Goal: Navigation & Orientation: Understand site structure

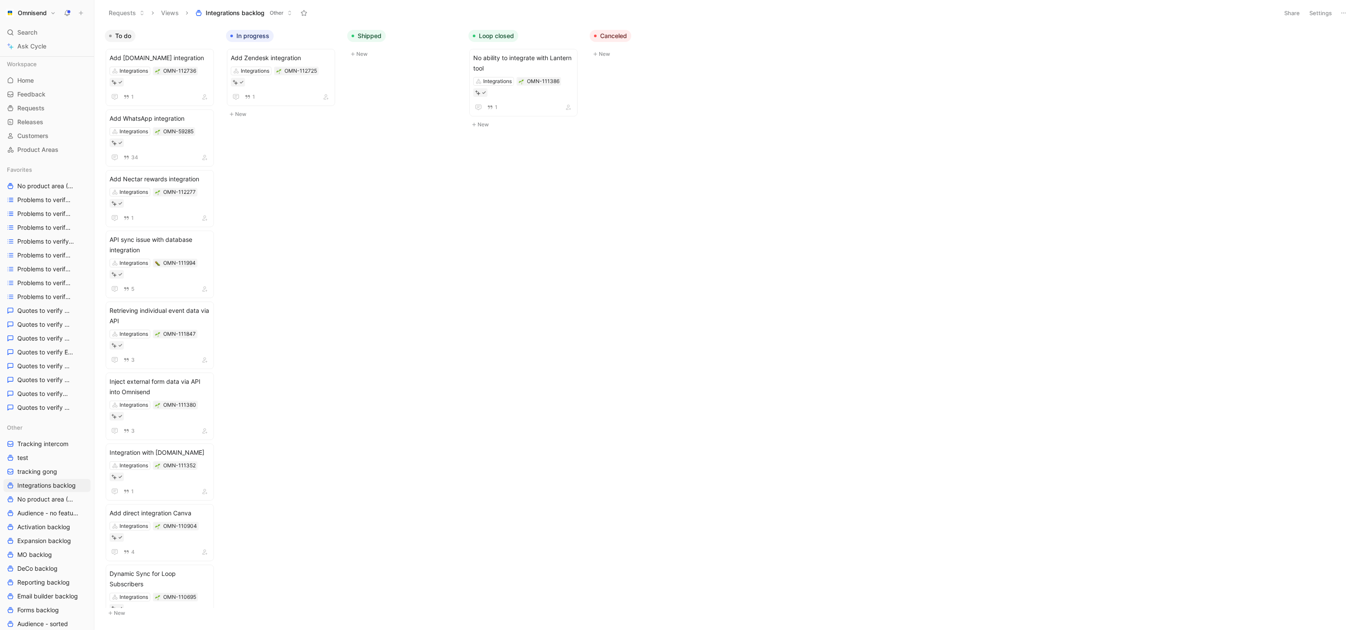
scroll to position [117, 0]
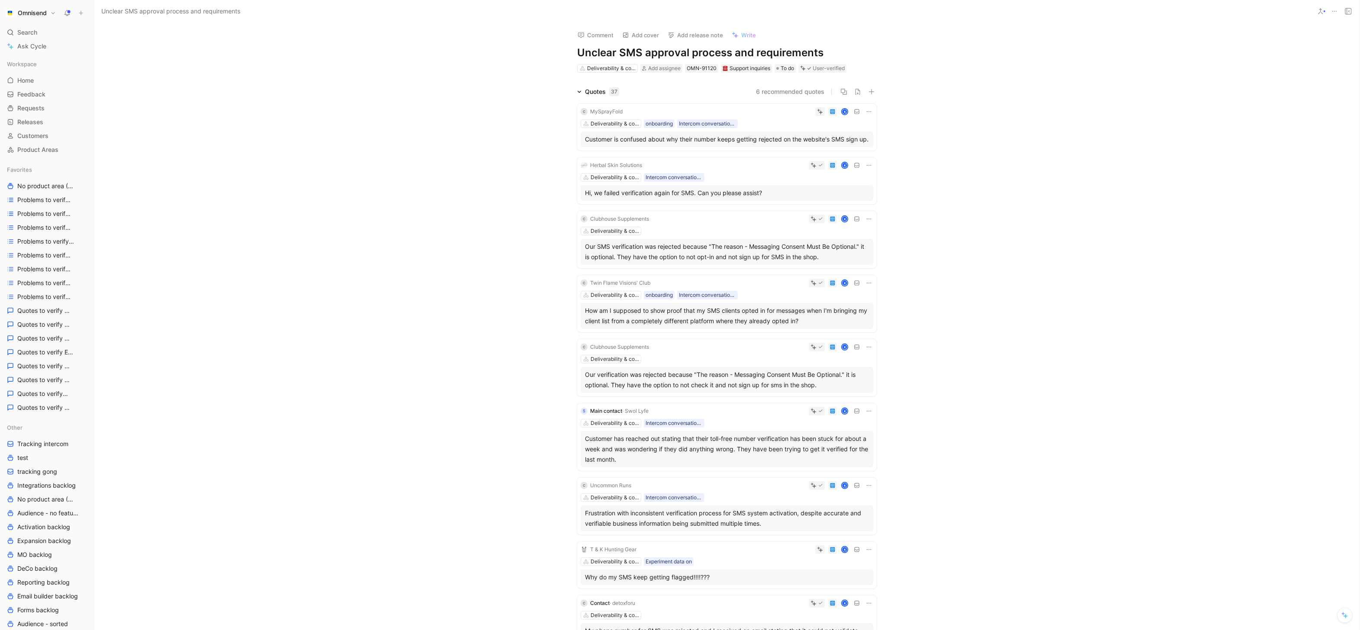
scroll to position [685, 0]
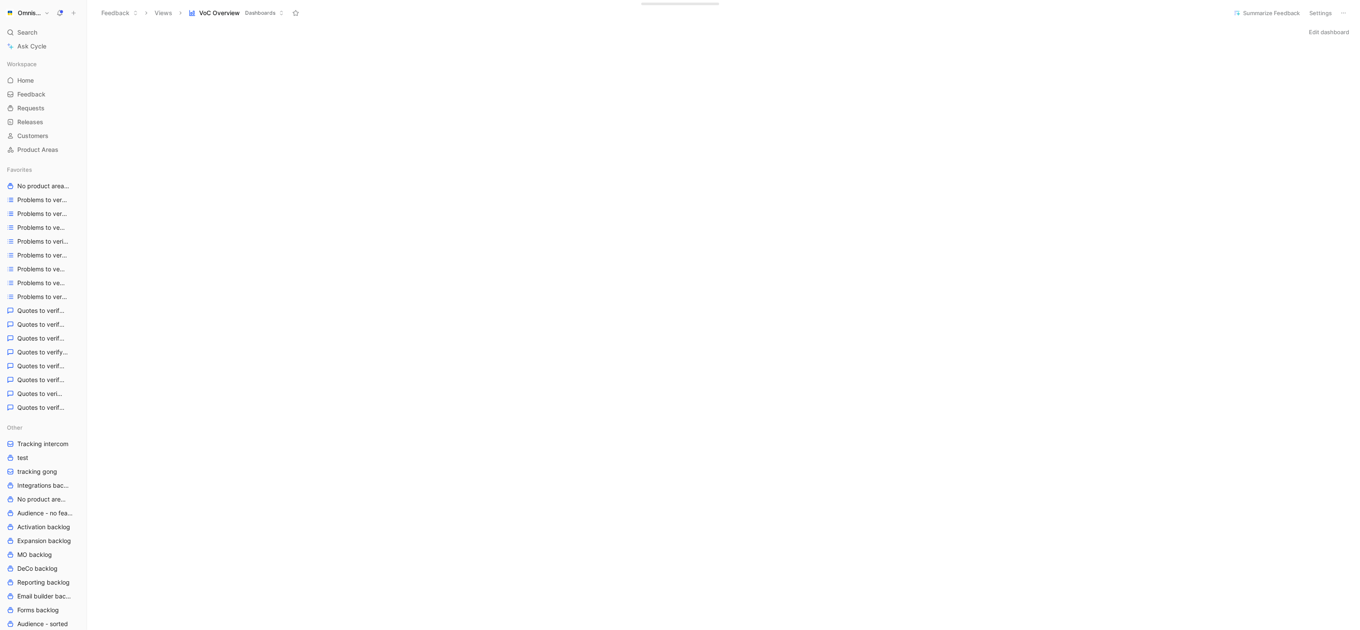
scroll to position [982, 0]
